Goal: Obtain resource: Download file/media

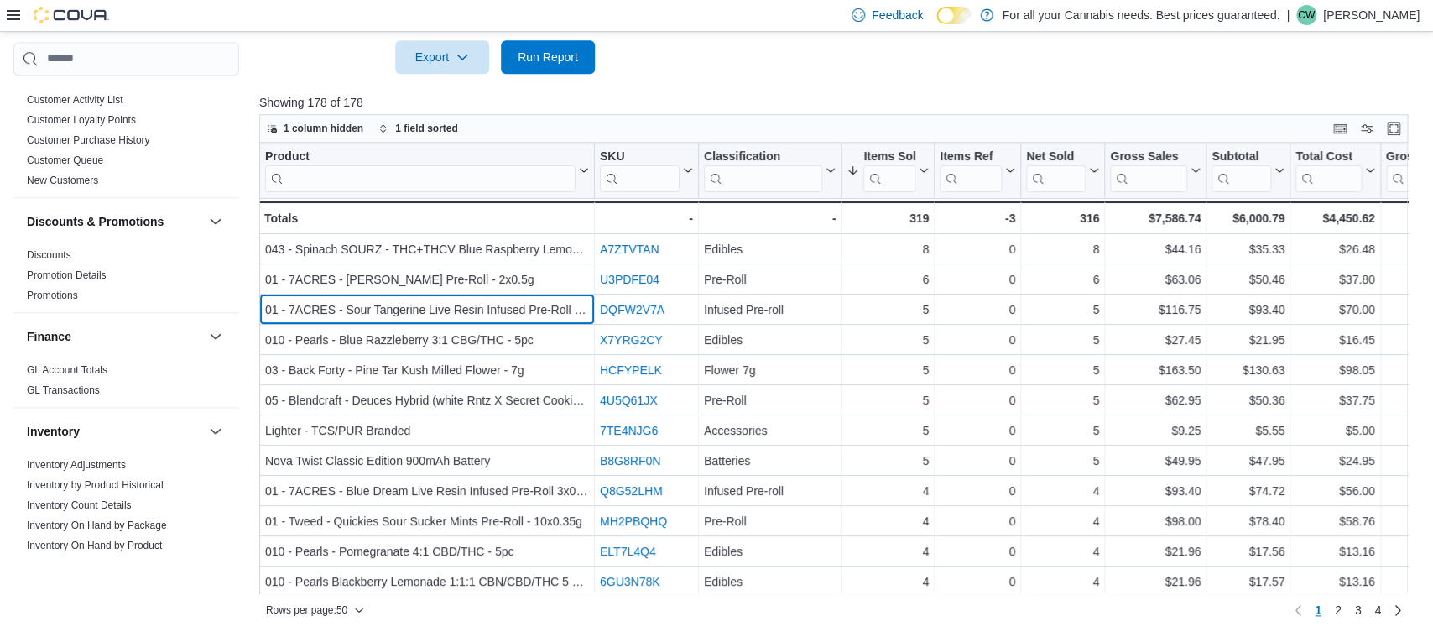
scroll to position [393, 0]
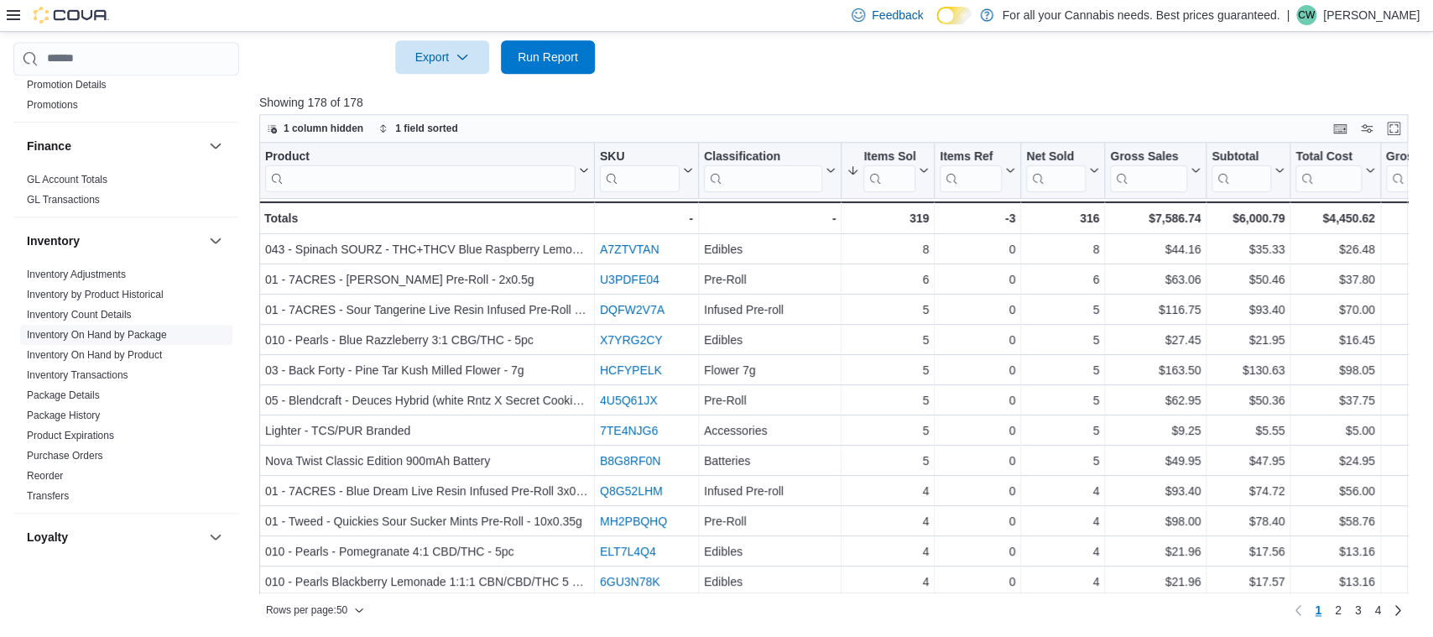
click at [124, 332] on link "Inventory On Hand by Package" at bounding box center [97, 335] width 140 height 12
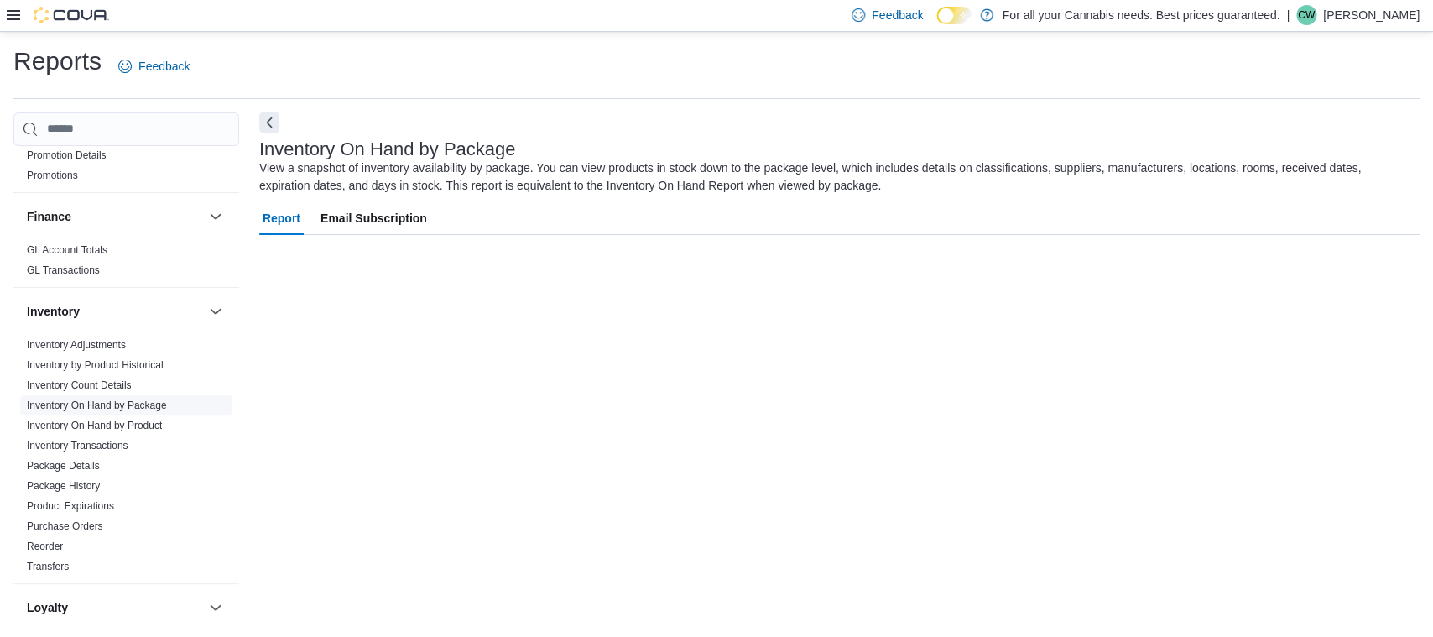
scroll to position [1, 0]
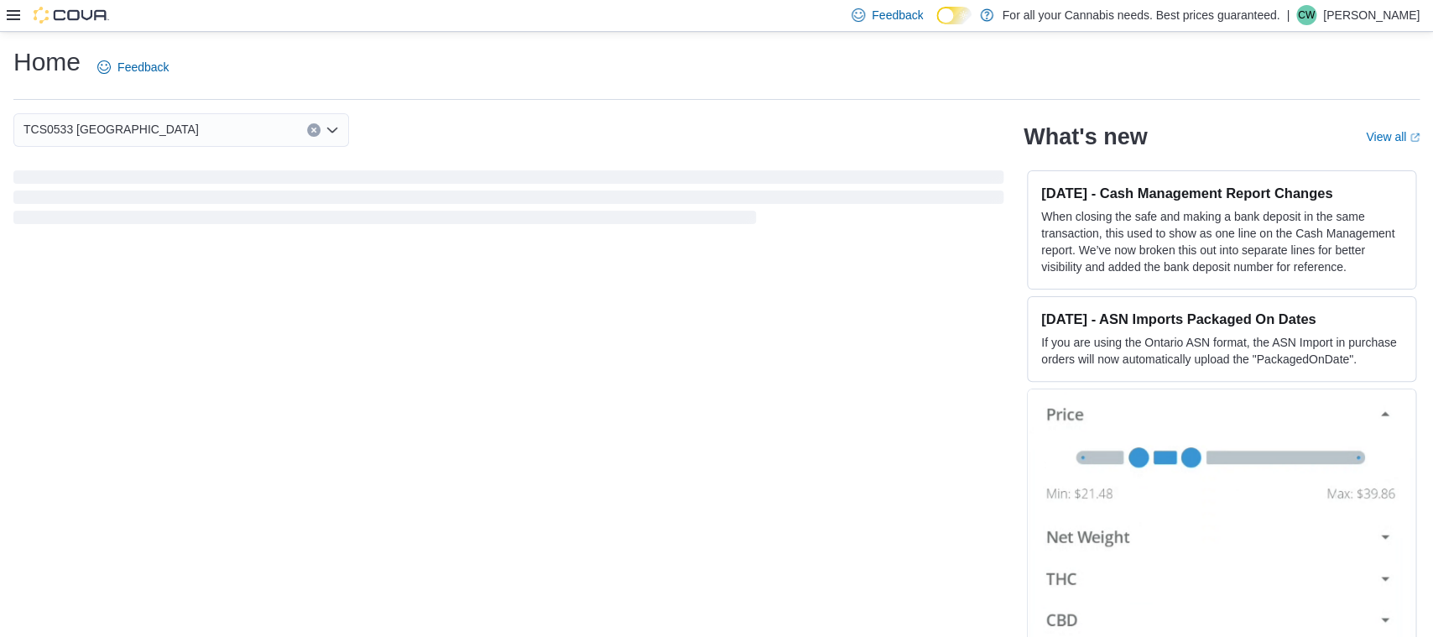
scroll to position [21, 0]
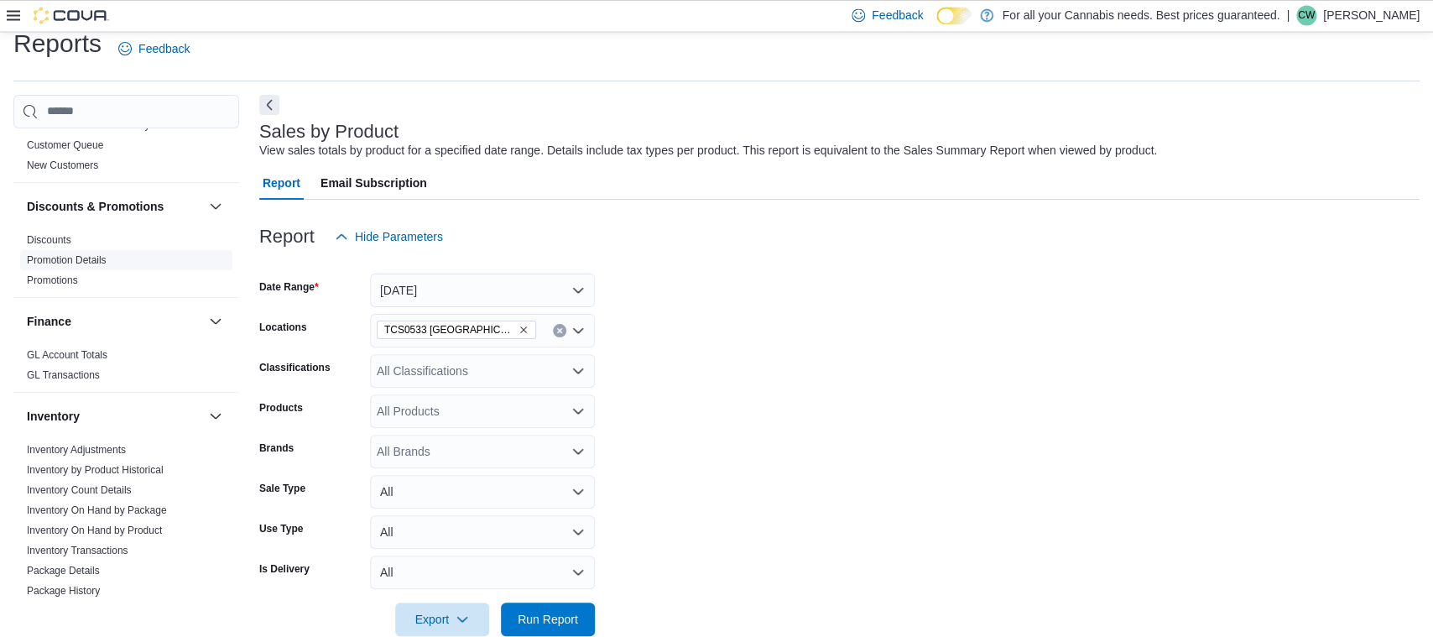
scroll to position [282, 0]
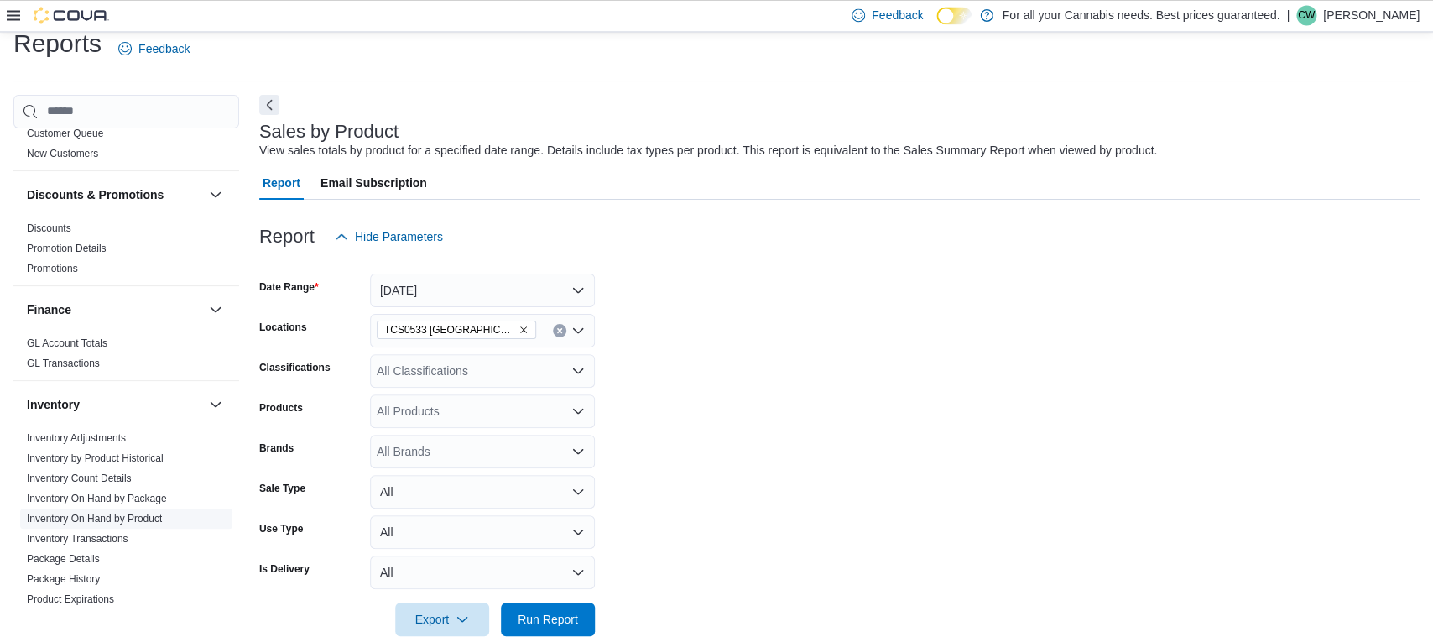
click at [139, 517] on link "Inventory On Hand by Product" at bounding box center [94, 519] width 135 height 12
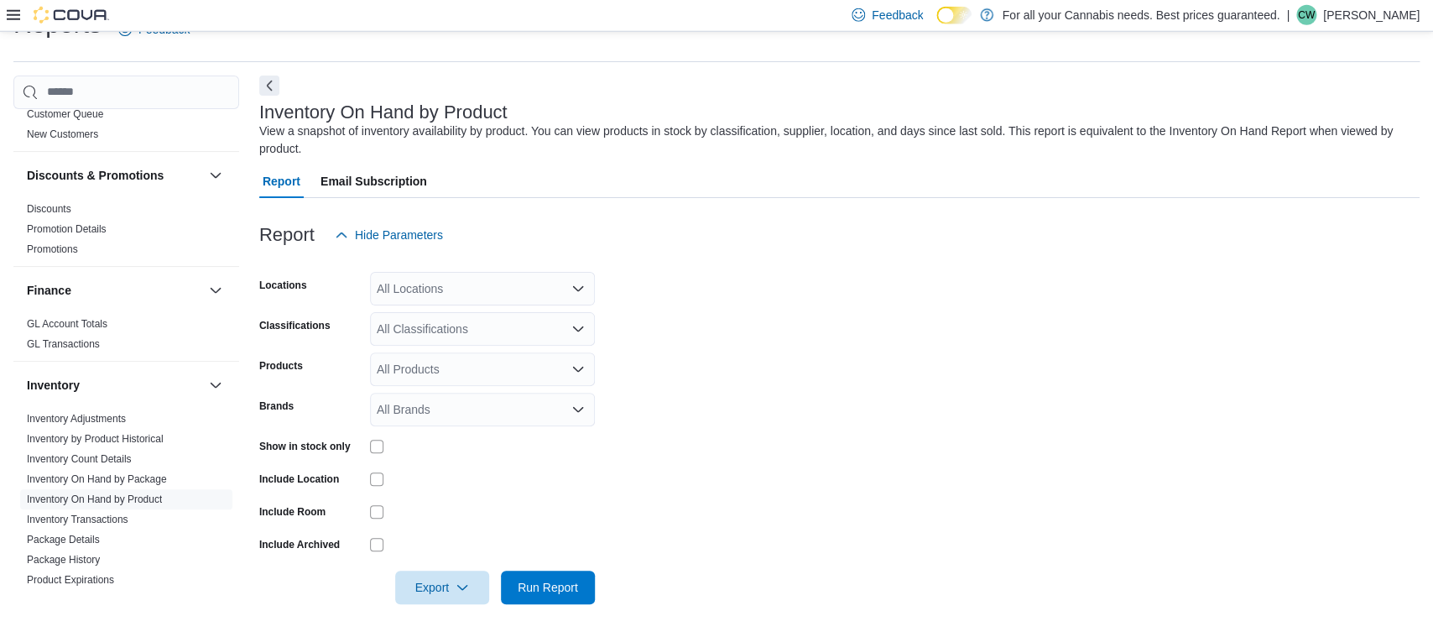
scroll to position [39, 0]
click at [573, 282] on icon "Open list of options" at bounding box center [577, 287] width 13 height 13
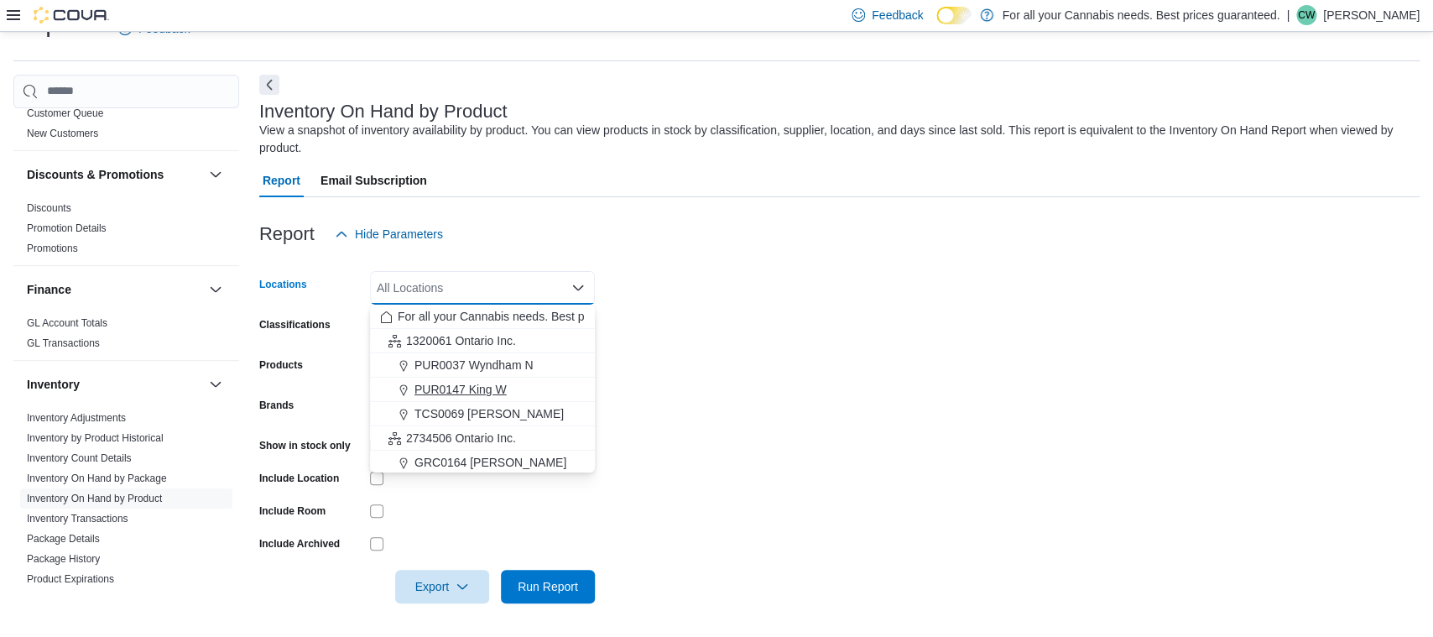
scroll to position [174, 0]
click at [492, 429] on span "TCS0533 [GEOGRAPHIC_DATA]" at bounding box center [502, 434] width 175 height 17
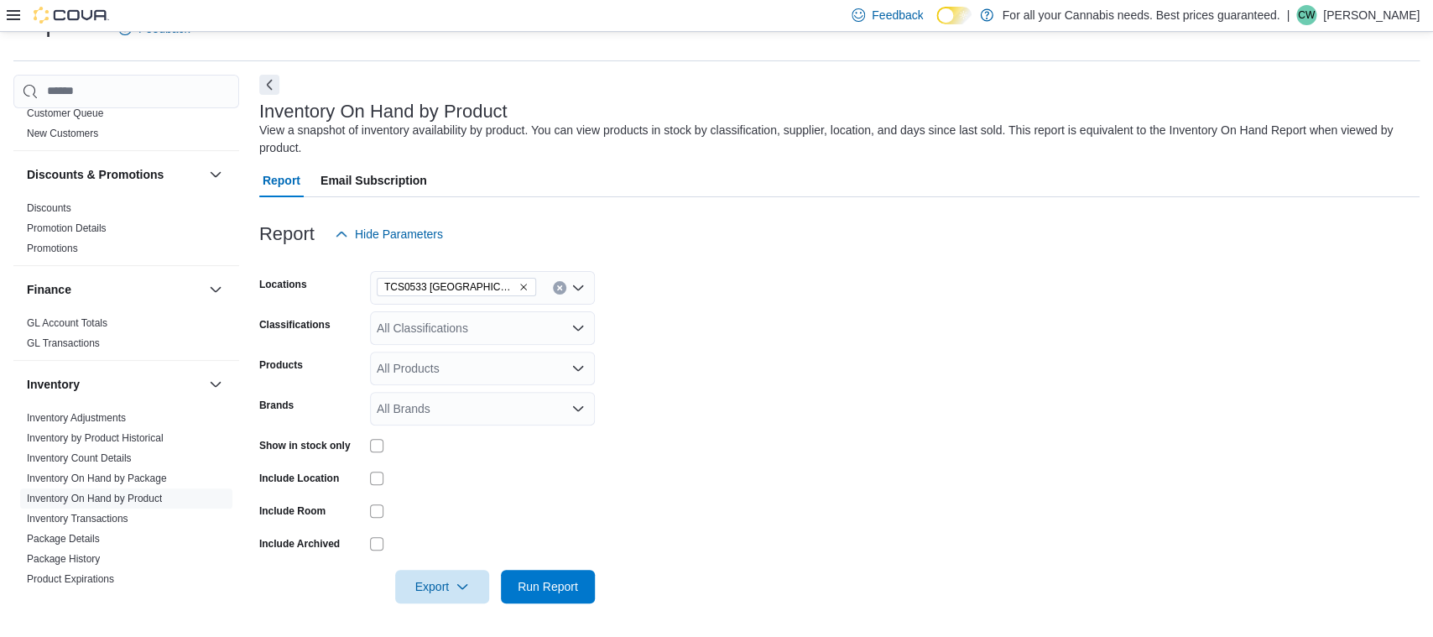
click at [700, 332] on form "Locations TCS0533 Richmond Classifications All Classifications Products All Pro…" at bounding box center [839, 427] width 1161 height 352
click at [575, 324] on icon "Open list of options" at bounding box center [577, 327] width 13 height 13
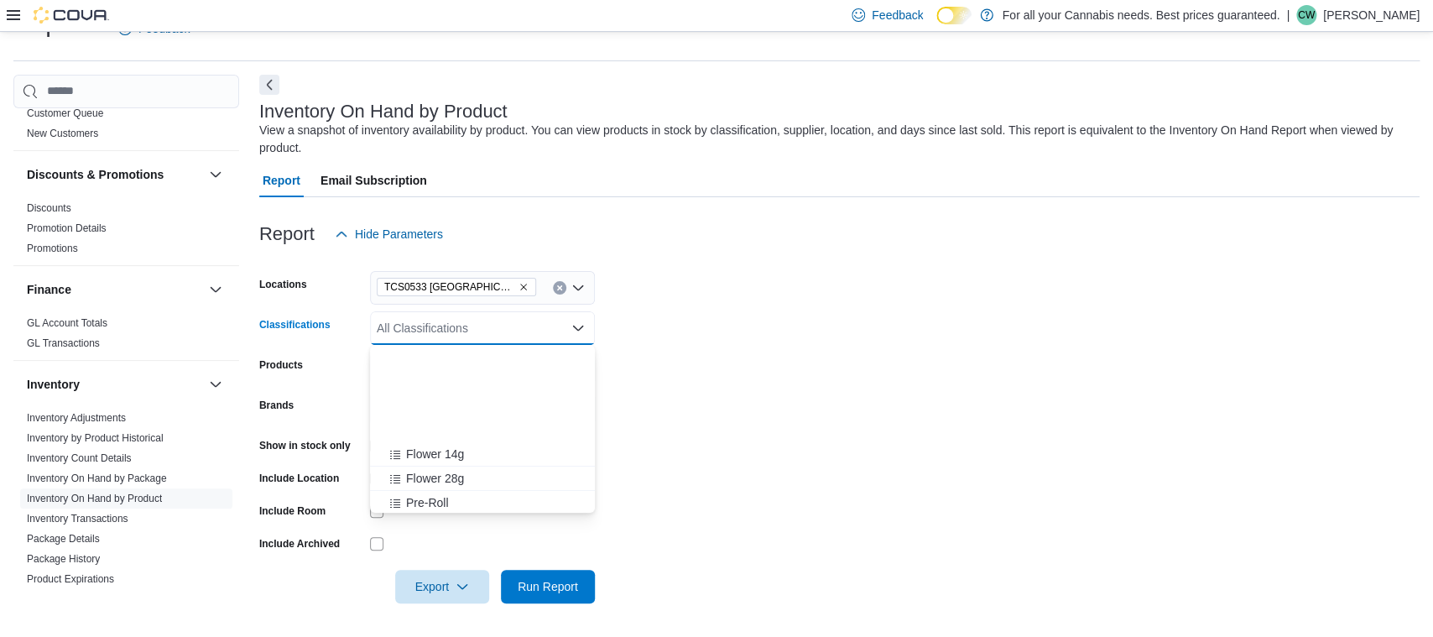
scroll to position [221, 0]
click at [428, 420] on span "Batteries" at bounding box center [429, 428] width 46 height 17
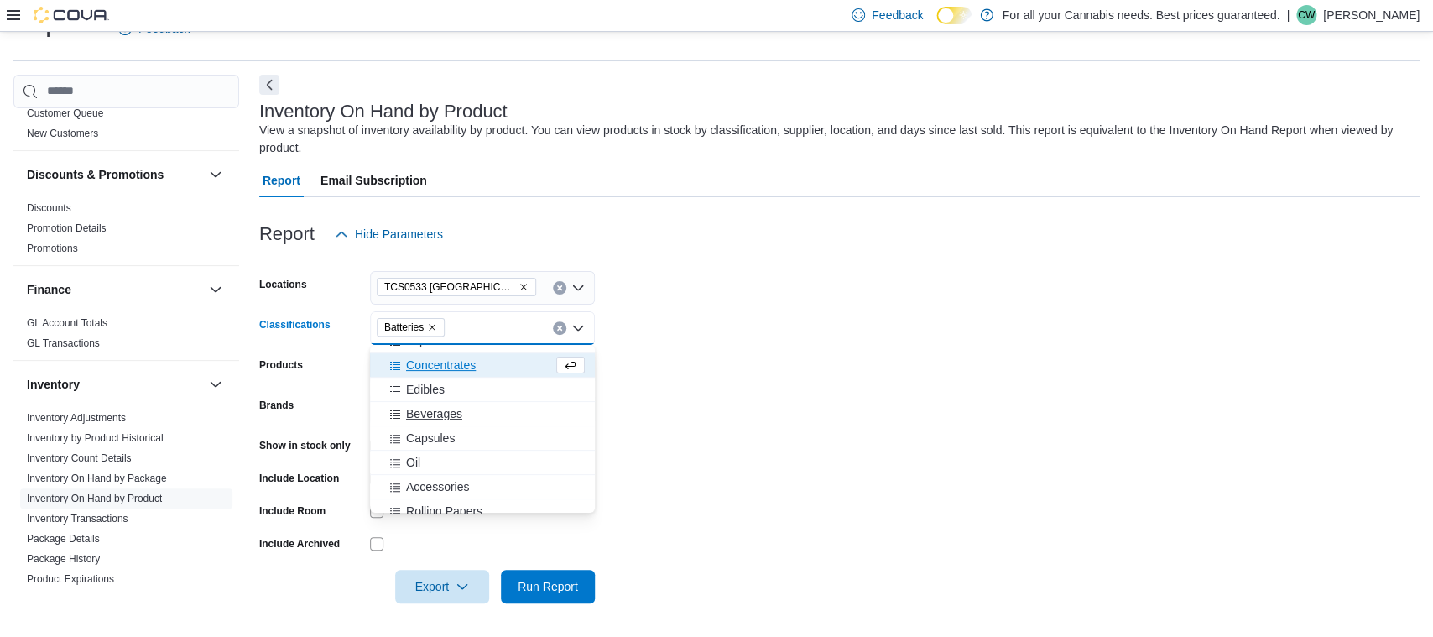
scroll to position [292, 0]
click at [456, 507] on span "Rolling Papers" at bounding box center [444, 502] width 76 height 17
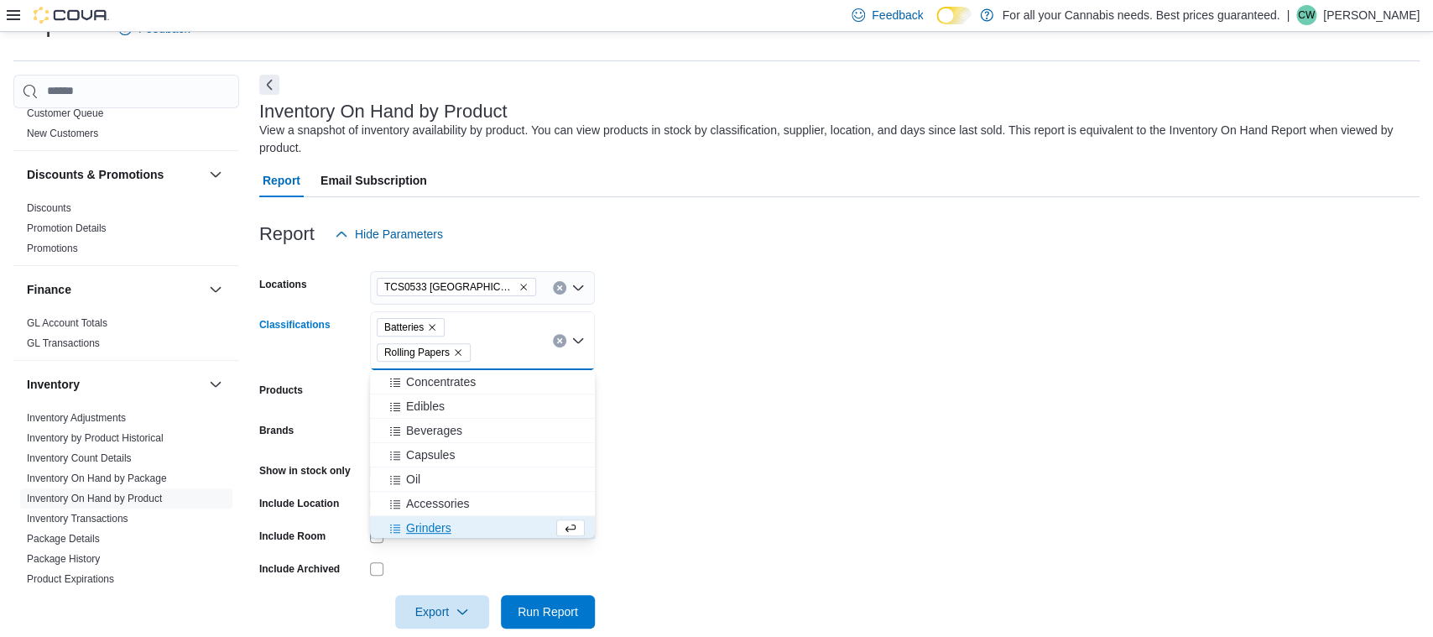
scroll to position [295, 0]
click at [453, 504] on span "Accessories" at bounding box center [437, 501] width 63 height 17
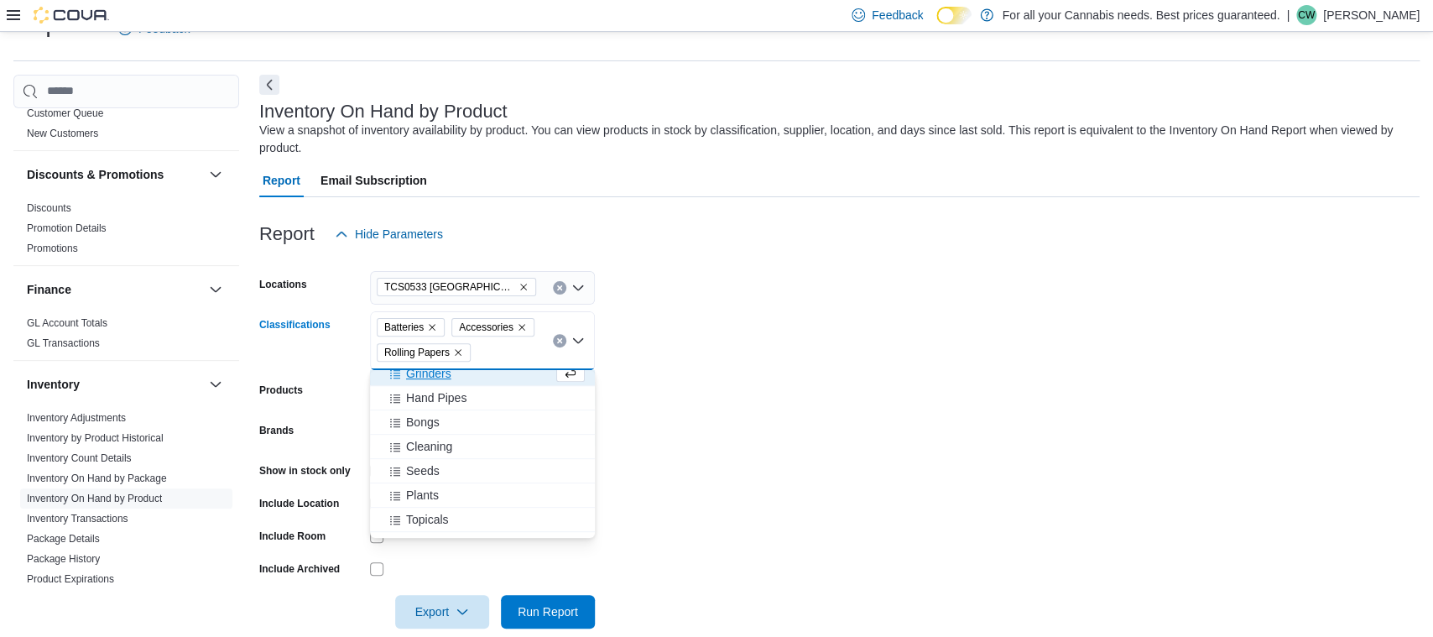
scroll to position [432, 0]
click at [436, 430] on span "Cleaning" at bounding box center [429, 436] width 46 height 17
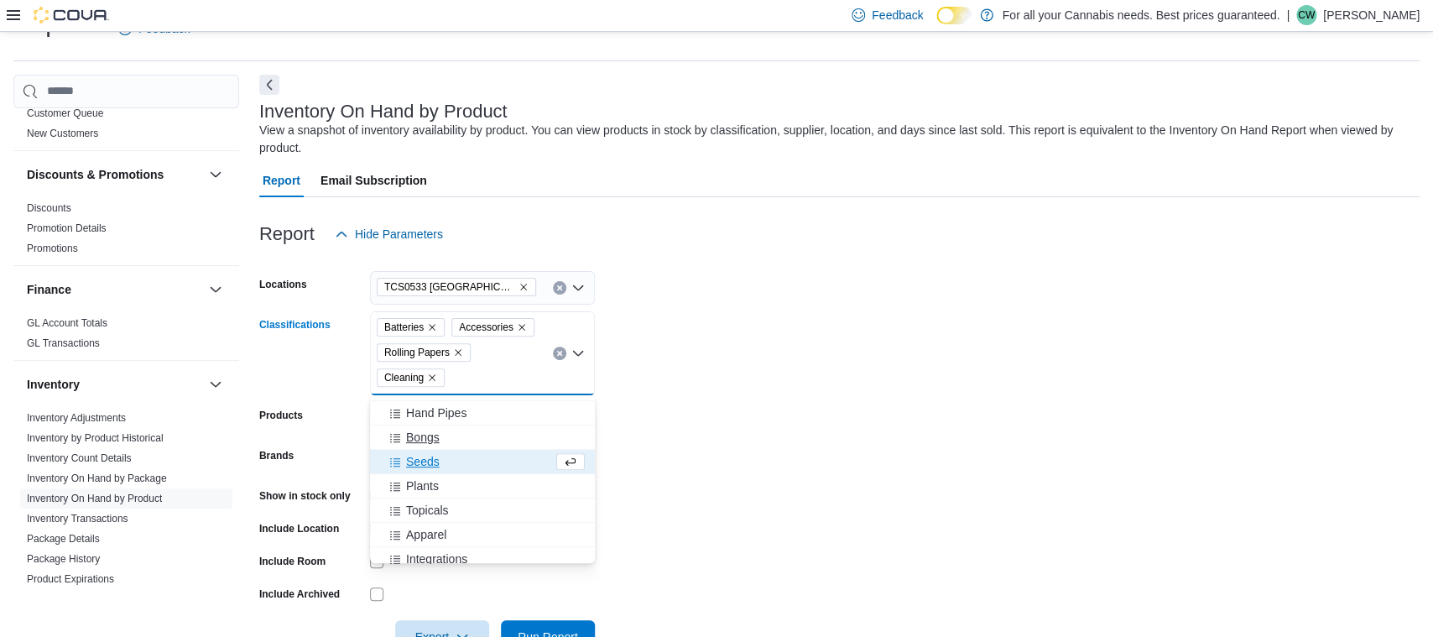
click at [426, 437] on span "Bongs" at bounding box center [423, 437] width 34 height 17
click at [432, 409] on span "Hand Pipes" at bounding box center [436, 412] width 60 height 17
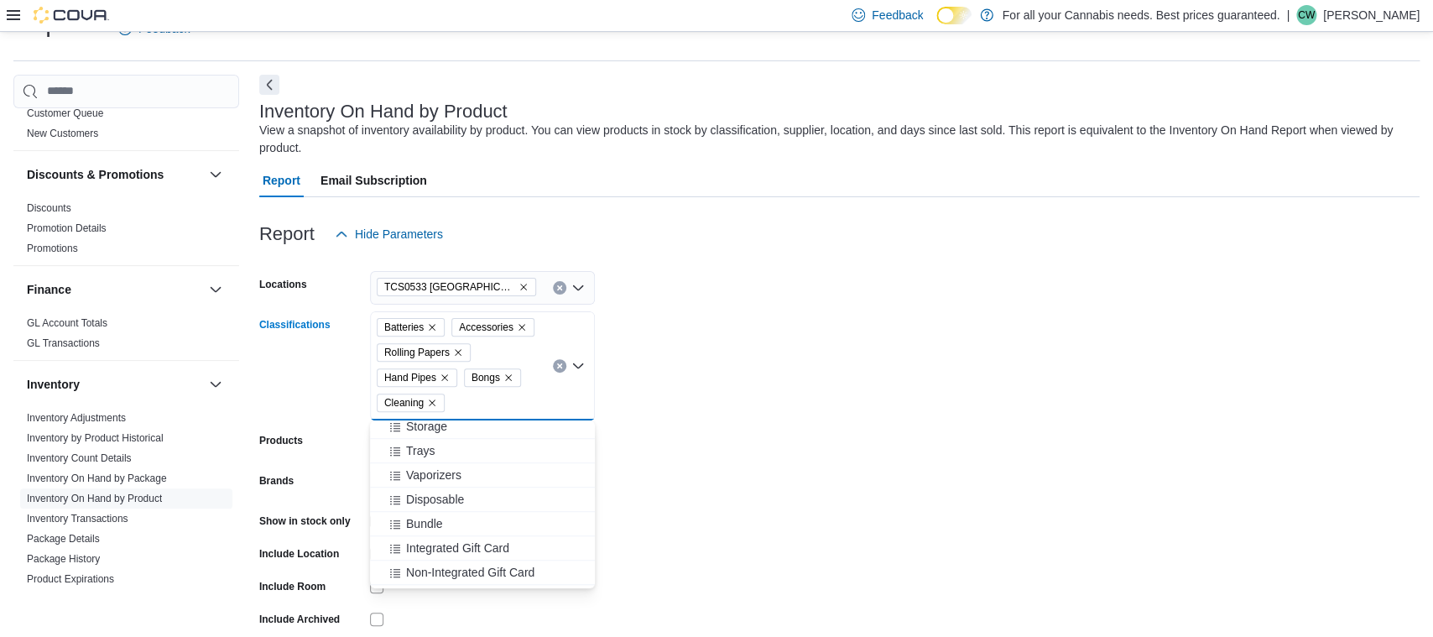
scroll to position [635, 0]
click at [678, 515] on form "Locations TCS0533 Richmond Classifications Batteries Accessories Rolling Papers…" at bounding box center [839, 465] width 1161 height 428
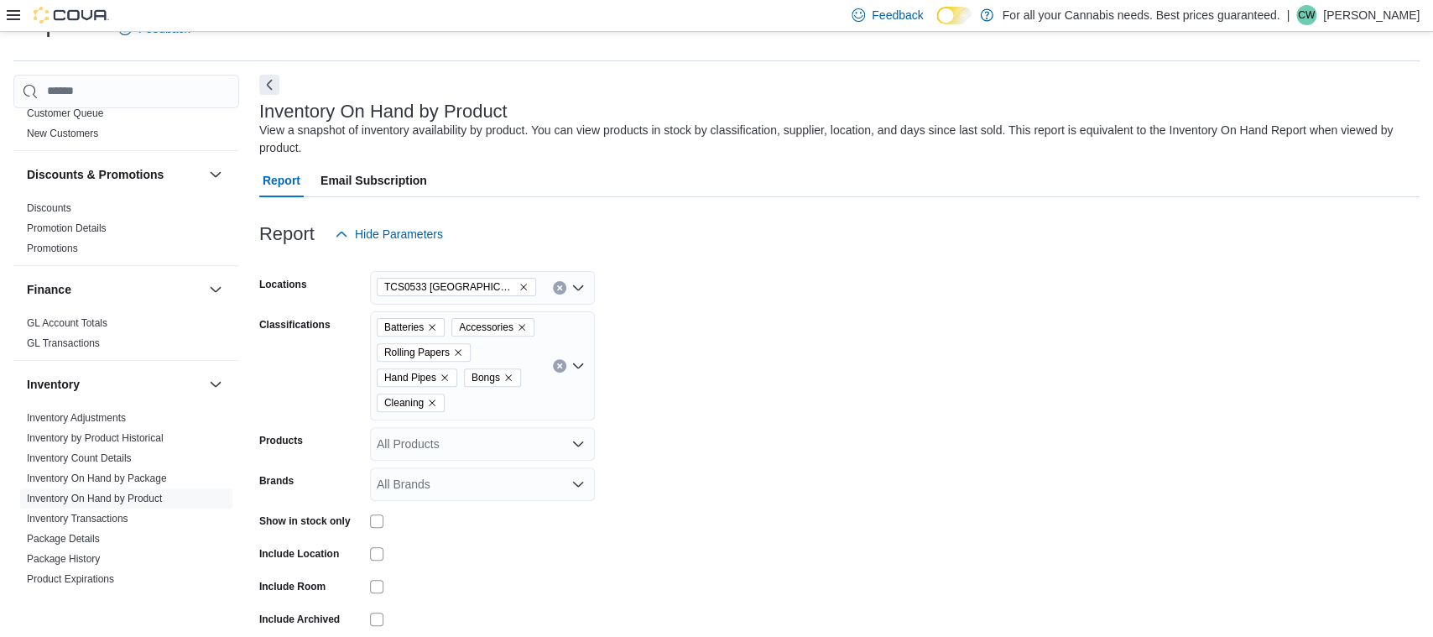
scroll to position [114, 0]
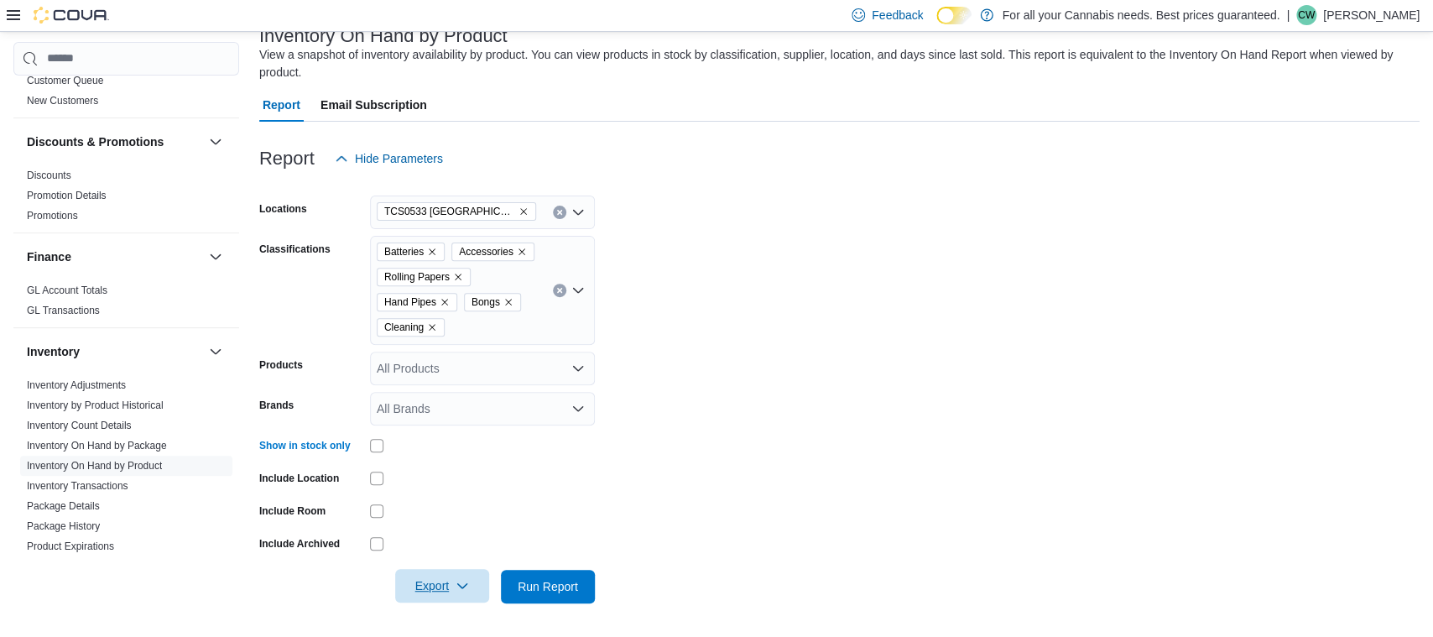
click at [425, 582] on span "Export" at bounding box center [442, 586] width 74 height 34
click at [457, 483] on span "Export to Excel" at bounding box center [445, 484] width 76 height 13
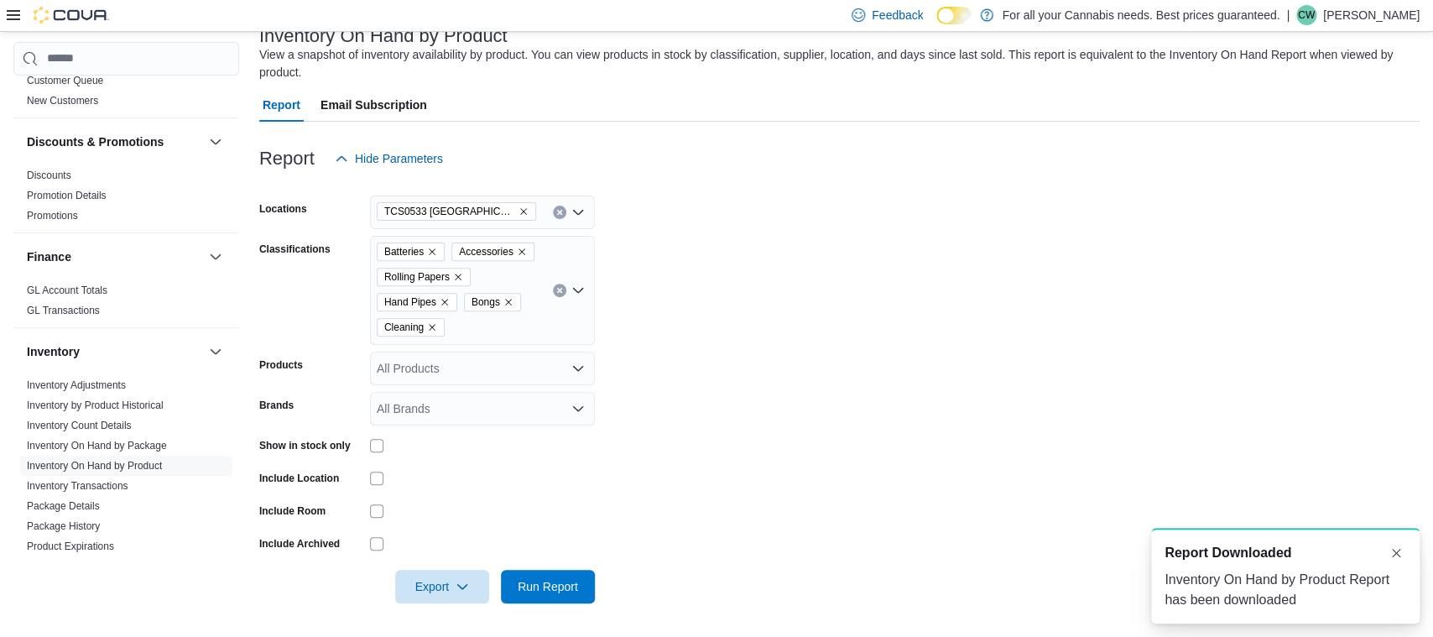
scroll to position [0, 0]
click at [457, 483] on div at bounding box center [482, 478] width 225 height 13
click at [390, 510] on div at bounding box center [482, 510] width 225 height 13
click at [389, 510] on div at bounding box center [482, 510] width 225 height 13
click at [386, 510] on div at bounding box center [482, 510] width 225 height 13
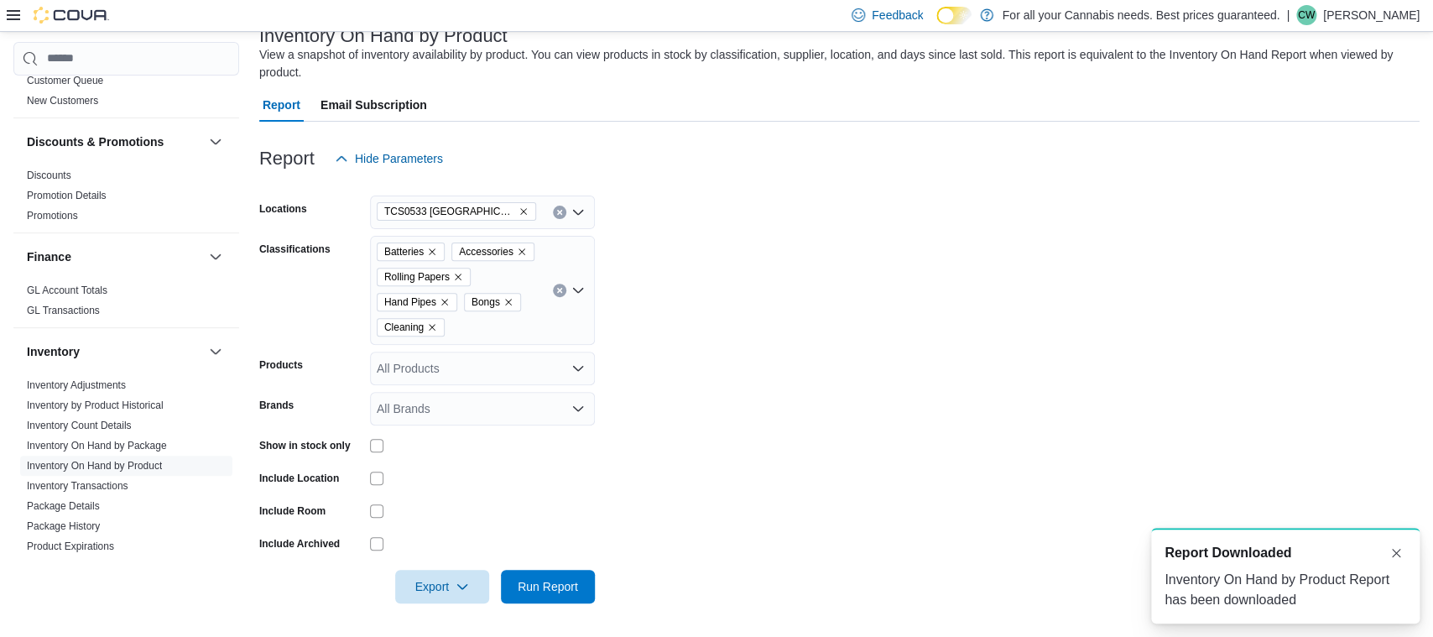
click at [384, 510] on div at bounding box center [482, 510] width 225 height 13
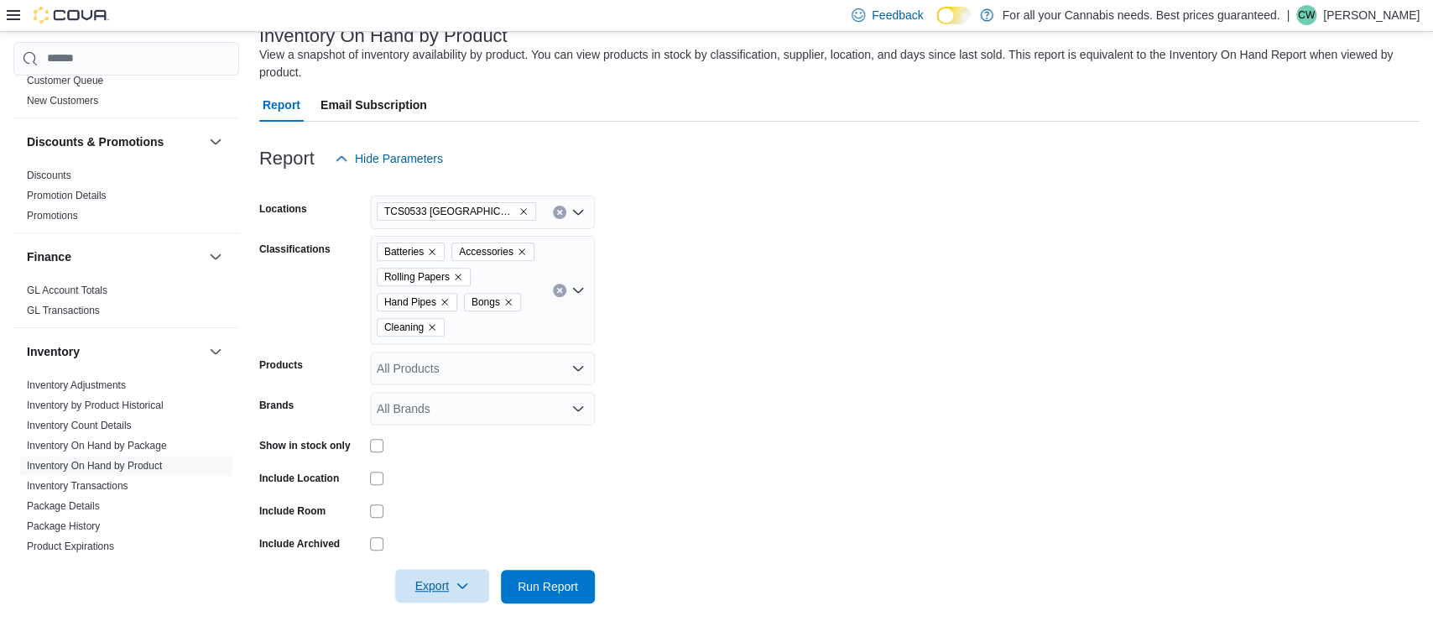
click at [449, 592] on span "Export" at bounding box center [442, 586] width 74 height 34
click at [462, 474] on button "Export to Excel" at bounding box center [445, 485] width 96 height 34
click at [475, 328] on div "Batteries Accessories Rolling Papers Hand Pipes Bongs Cleaning" at bounding box center [482, 290] width 225 height 109
type input "*"
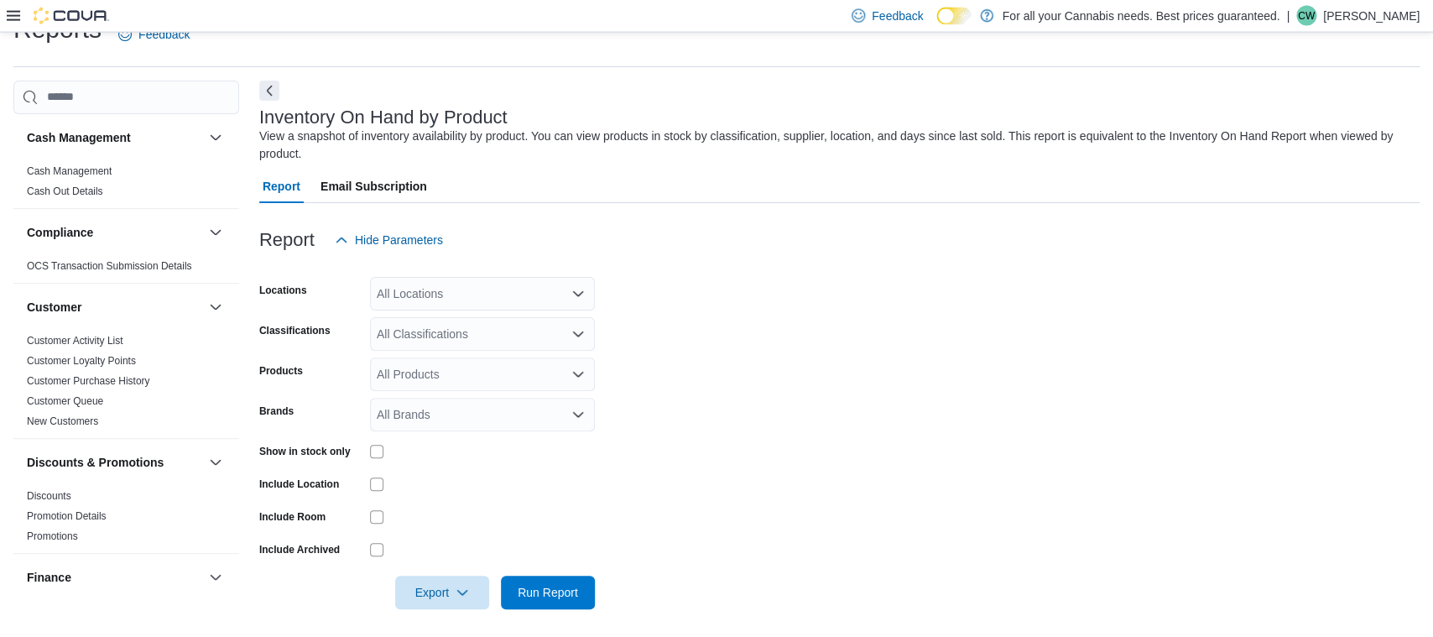
scroll to position [39, 0]
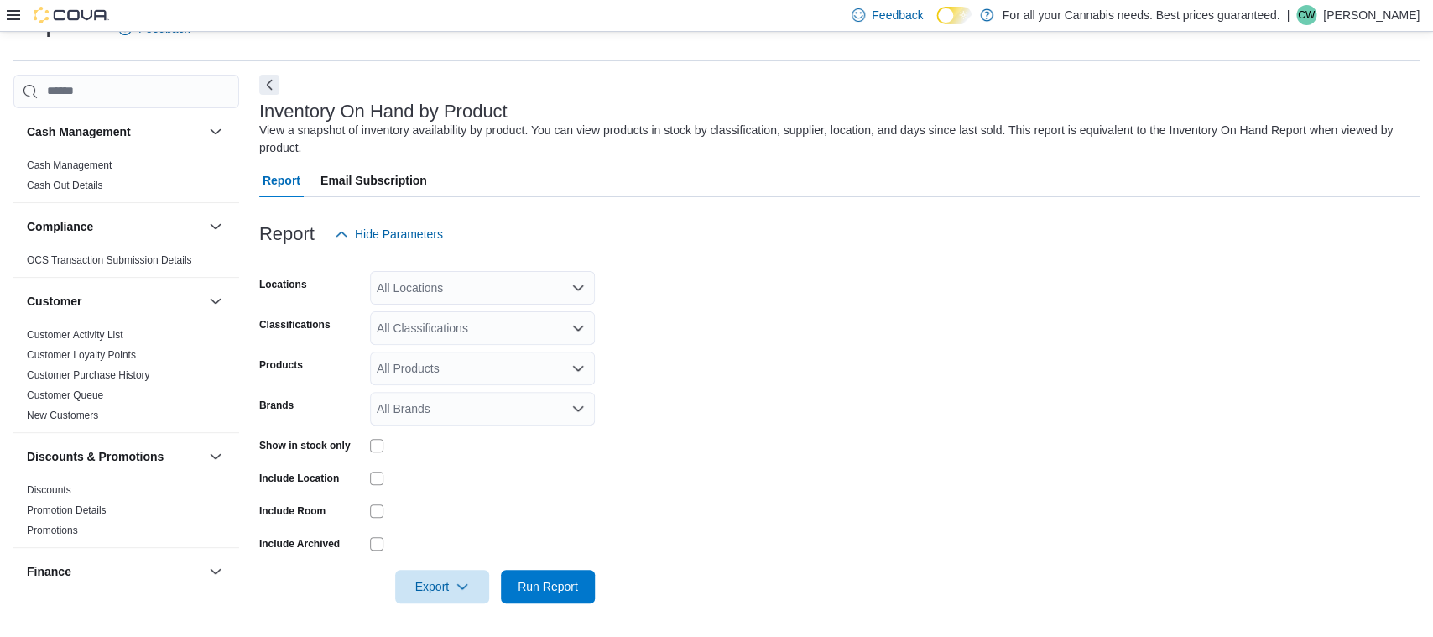
click at [416, 288] on div "All Locations" at bounding box center [482, 288] width 225 height 34
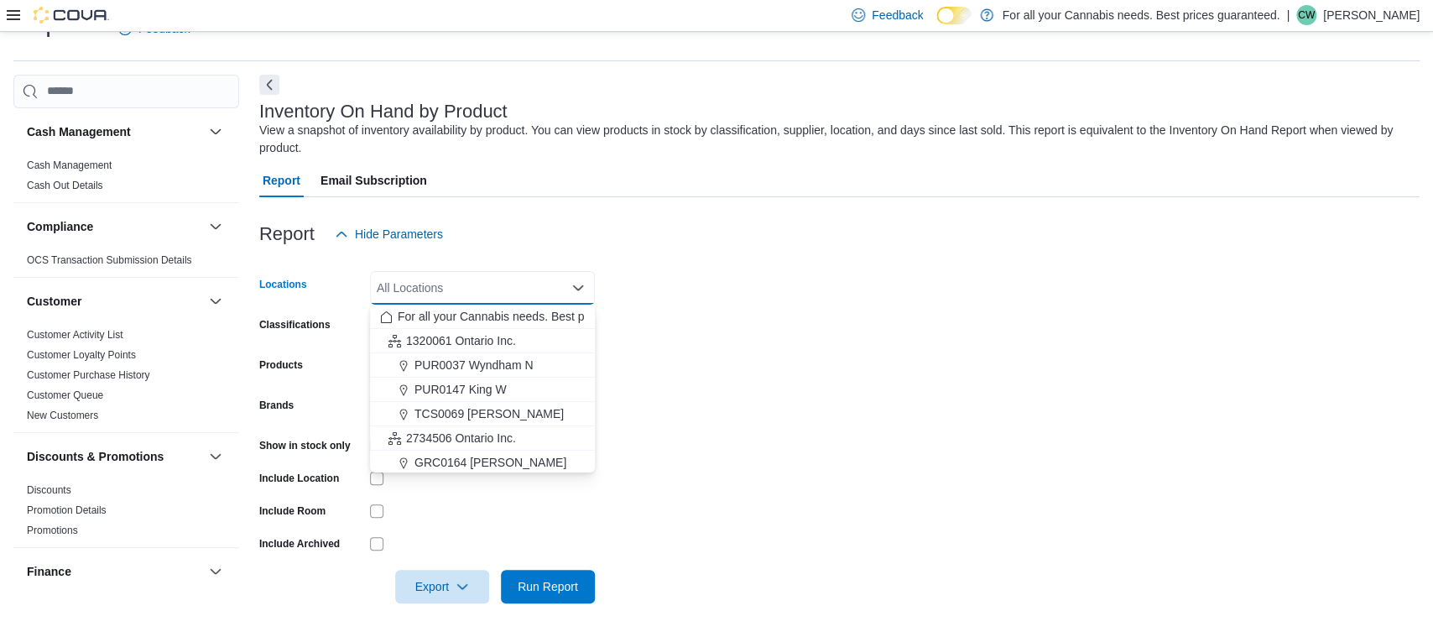
click at [746, 447] on form "Locations All Locations Combo box. Selected. Combo box input. All Locations. Ty…" at bounding box center [839, 427] width 1161 height 352
